Goal: Entertainment & Leisure: Consume media (video, audio)

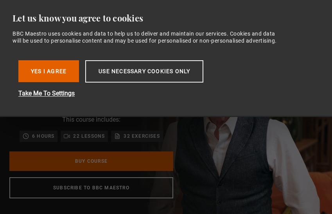
scroll to position [0, 303]
click at [52, 71] on button "Yes I Agree" at bounding box center [48, 71] width 61 height 22
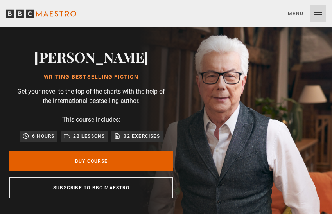
click at [318, 12] on button "Menu Close" at bounding box center [307, 13] width 38 height 16
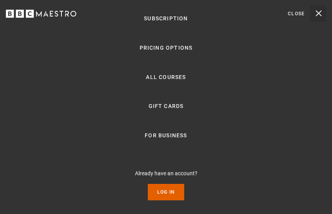
click at [166, 194] on div "Sign up to get free learning inspiration every month and 10% off your first ord…" at bounding box center [166, 197] width 288 height 20
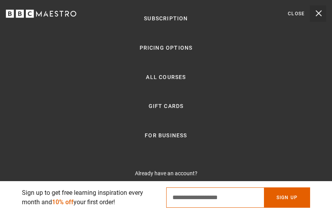
click at [168, 190] on input "Email Address" at bounding box center [215, 197] width 98 height 20
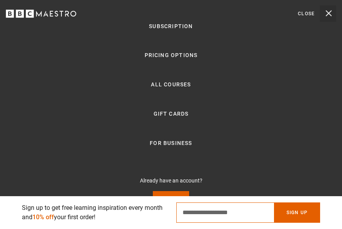
scroll to position [547, 0]
click at [168, 193] on link "Log In" at bounding box center [171, 199] width 36 height 16
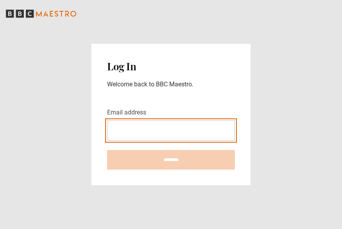
type input "**********"
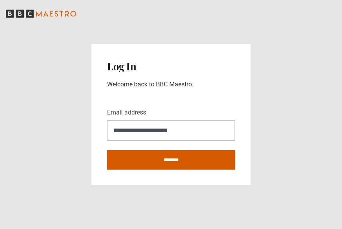
click at [182, 158] on input "********" at bounding box center [171, 160] width 128 height 20
type input "**********"
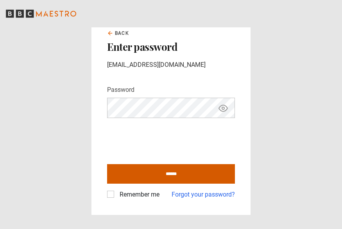
click at [150, 170] on input "******" at bounding box center [171, 174] width 128 height 20
type input "**********"
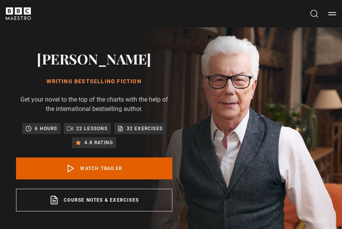
click at [335, 12] on button "Menu" at bounding box center [333, 14] width 8 height 8
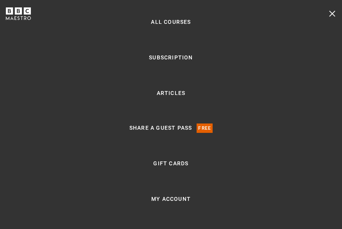
scroll to position [127, 0]
click at [161, 204] on ul "Home All Courses Subscription Articles Share a guest pass Free Gift Cards My Ac…" at bounding box center [171, 115] width 83 height 266
click at [164, 198] on link "My Account" at bounding box center [171, 199] width 40 height 9
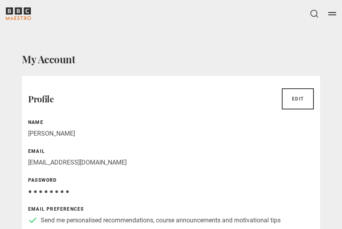
click at [336, 12] on button "Menu" at bounding box center [333, 14] width 8 height 8
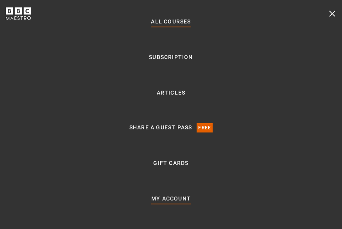
click at [174, 25] on link "All Courses" at bounding box center [171, 21] width 40 height 9
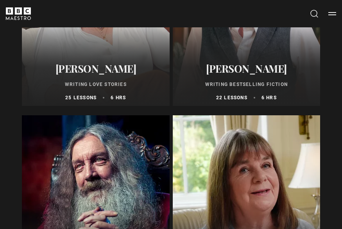
scroll to position [396, 0]
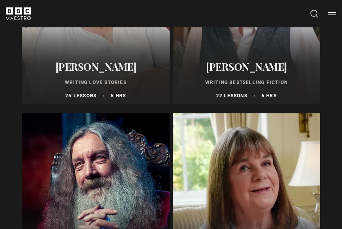
click at [125, 138] on div at bounding box center [96, 208] width 148 height 188
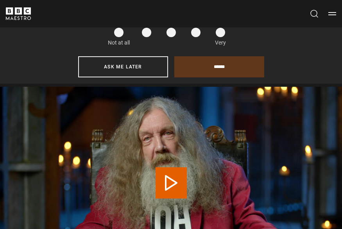
scroll to position [286, 0]
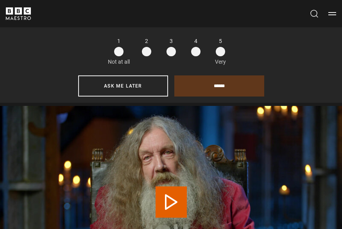
click at [222, 53] on span at bounding box center [220, 51] width 9 height 9
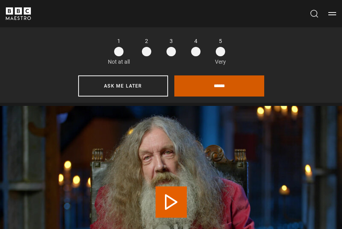
click at [213, 81] on input "******" at bounding box center [220, 86] width 90 height 21
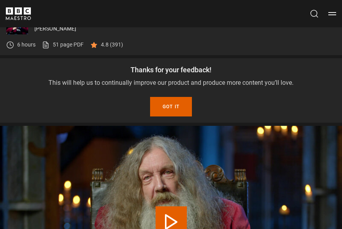
scroll to position [239, 0]
click at [170, 86] on p "This will help us to continually improve our product and produce more content y…" at bounding box center [171, 83] width 330 height 9
click at [170, 97] on div "Thanks for your feedback! This will help us to continually improve our product …" at bounding box center [171, 91] width 342 height 65
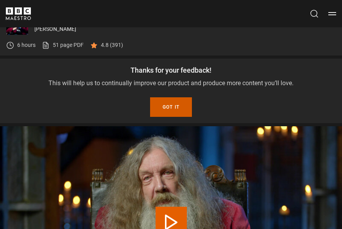
click at [164, 114] on button "Got it" at bounding box center [171, 107] width 42 height 20
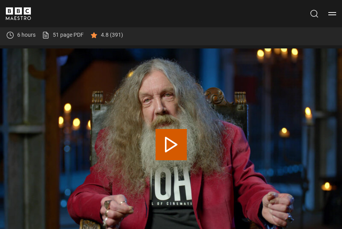
scroll to position [243, 0]
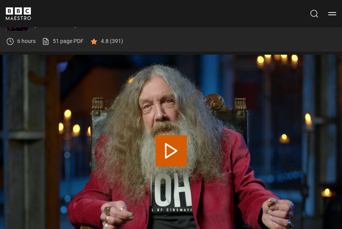
click at [173, 143] on button "Play Lesson Fascinating rhythm" at bounding box center [171, 150] width 31 height 31
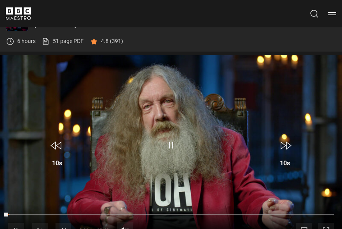
scroll to position [261, 0]
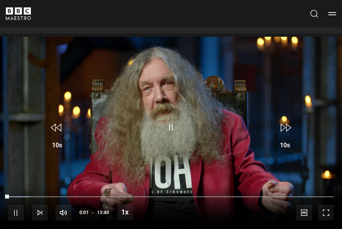
click at [63, 133] on span "Video Player" at bounding box center [56, 127] width 23 height 23
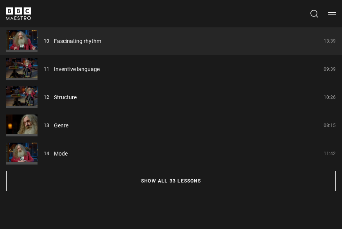
scroll to position [540, 0]
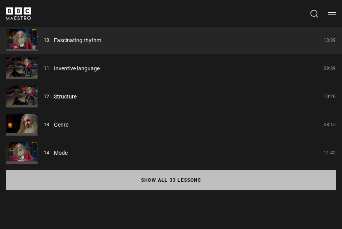
click at [119, 184] on button "Show all 33 lessons" at bounding box center [171, 180] width 330 height 20
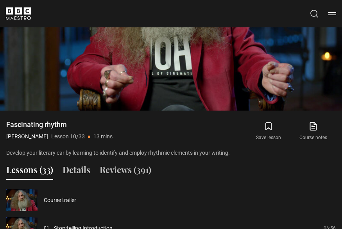
scroll to position [394, 0]
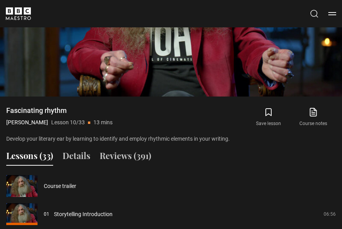
click at [310, 114] on icon at bounding box center [314, 112] width 10 height 9
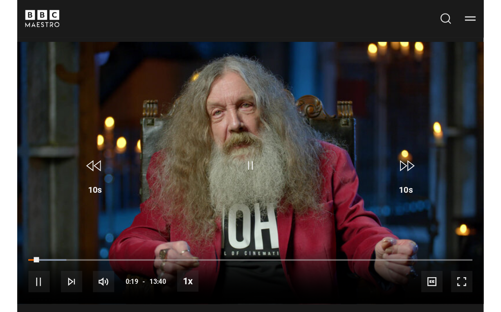
scroll to position [268, 0]
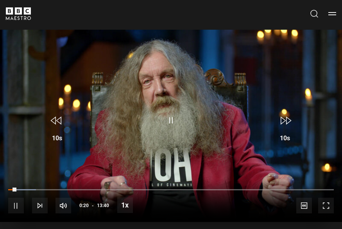
click at [328, 209] on span "Video Player" at bounding box center [327, 206] width 16 height 16
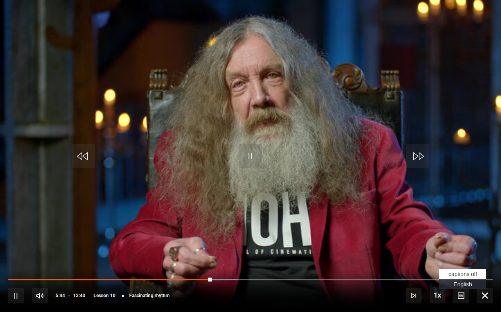
click at [342, 229] on span "Video Player" at bounding box center [461, 296] width 16 height 16
click at [342, 229] on span "English Captions" at bounding box center [463, 284] width 18 height 6
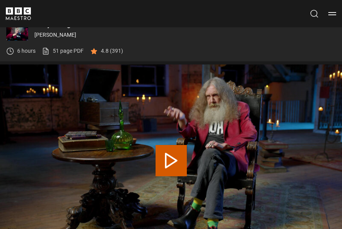
click at [170, 164] on button "Play Lesson Inventive language" at bounding box center [171, 160] width 31 height 31
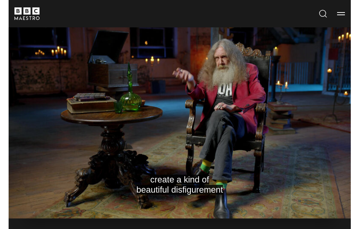
scroll to position [272, 0]
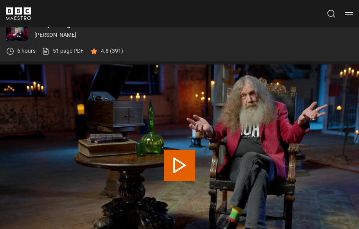
scroll to position [233, 0]
